Goal: Communication & Community: Share content

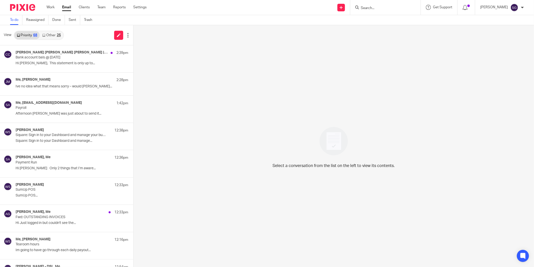
click at [65, 10] on link "Email" at bounding box center [66, 7] width 9 height 5
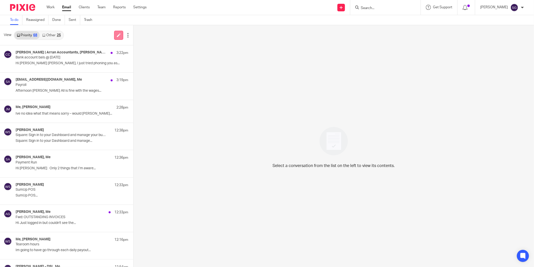
click at [117, 34] on icon at bounding box center [119, 35] width 4 height 4
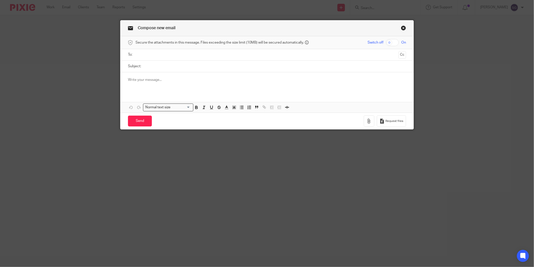
click at [180, 52] on input "text" at bounding box center [266, 55] width 259 height 6
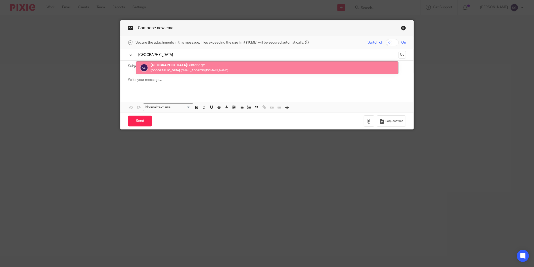
type input "[GEOGRAPHIC_DATA]"
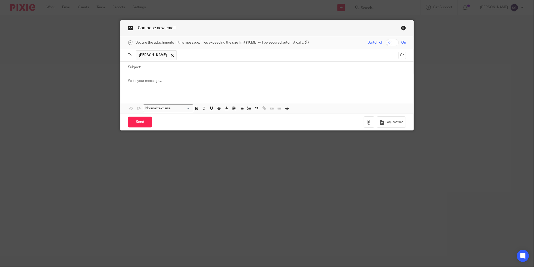
click at [171, 66] on input "Subject:" at bounding box center [275, 67] width 263 height 11
click at [169, 69] on input "Subject:" at bounding box center [275, 67] width 263 height 11
type input "Payroll approvals"
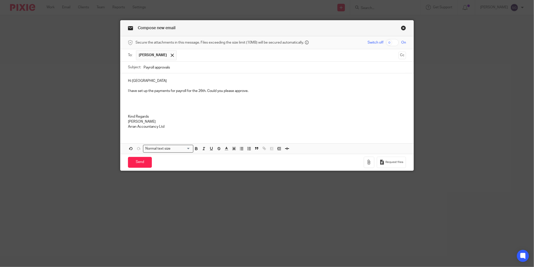
click at [158, 90] on p "I have set up the payments for payroll for the 26th. Could you please approve." at bounding box center [267, 90] width 278 height 5
click at [251, 91] on p "I have set up the payments for payroll for the 26th. Could you please approve." at bounding box center [267, 90] width 278 height 5
click at [179, 108] on p at bounding box center [267, 106] width 278 height 5
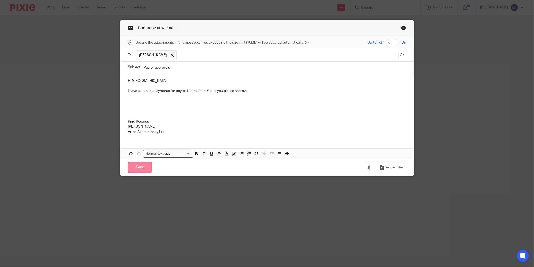
click at [135, 165] on input "Send" at bounding box center [140, 167] width 24 height 11
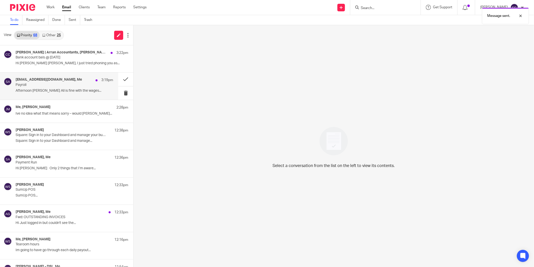
click at [44, 87] on p "Payroll" at bounding box center [55, 85] width 78 height 4
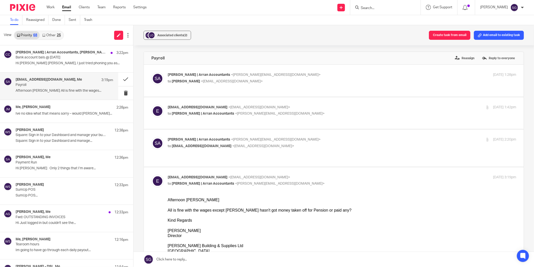
scroll to position [84, 0]
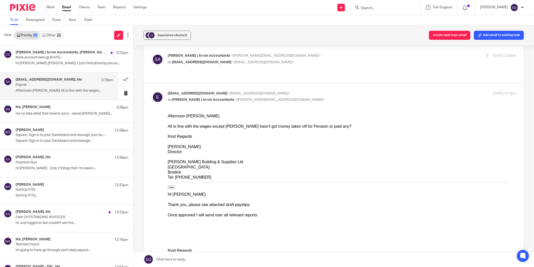
drag, startPoint x: 241, startPoint y: 258, endPoint x: 228, endPoint y: 228, distance: 33.0
click at [241, 258] on link at bounding box center [334, 259] width 401 height 15
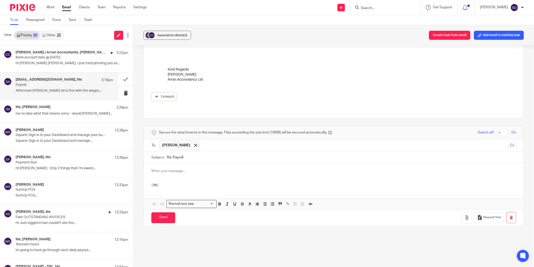
scroll to position [0, 0]
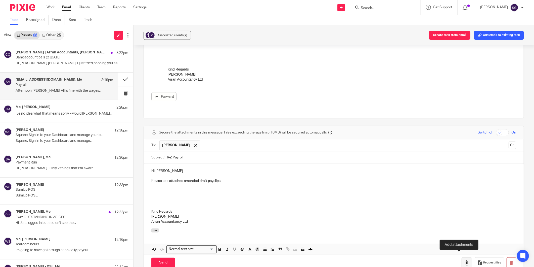
click at [462, 257] on button "button" at bounding box center [467, 262] width 11 height 11
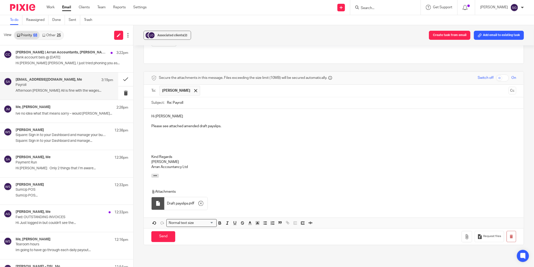
scroll to position [506, 0]
click at [167, 230] on input "Send" at bounding box center [163, 234] width 24 height 11
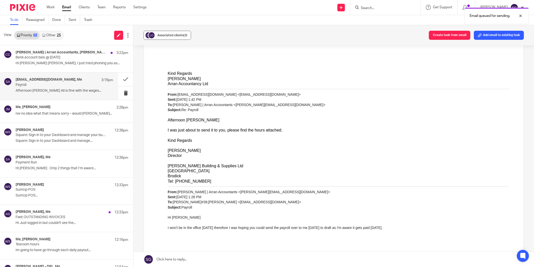
scroll to position [166, 0]
